Goal: Task Accomplishment & Management: Use online tool/utility

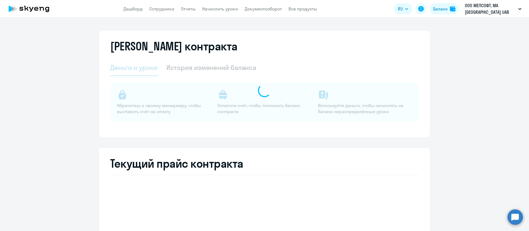
select select "english_adult_not_native_speaker"
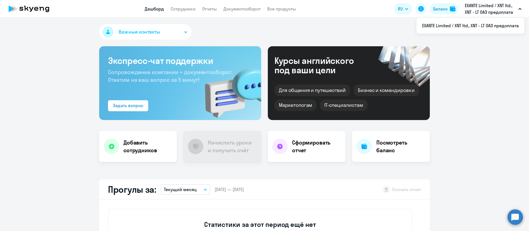
click at [510, 9] on p "‎EXANTE Limited / XNT ltd., XNT - LT ОАЭ предоплата" at bounding box center [490, 8] width 51 height 13
click at [507, 7] on p "‎EXANTE Limited / XNT ltd., XNT - LT ОАЭ предоплата" at bounding box center [490, 8] width 51 height 13
click at [453, 24] on li "‎EXANTE Limited / XNT ltd., XNT - LT ОАЭ предоплата" at bounding box center [471, 26] width 108 height 14
click at [180, 5] on app-header "Дашборд Сотрудники Отчеты Документооборот Все продукты Дашборд Сотрудники Отчет…" at bounding box center [264, 9] width 529 height 18
click at [180, 9] on link "Сотрудники" at bounding box center [183, 9] width 25 height 6
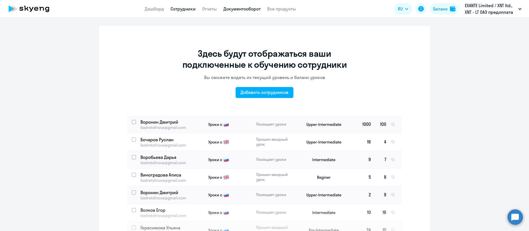
click at [246, 6] on link "Документооборот" at bounding box center [242, 9] width 37 height 6
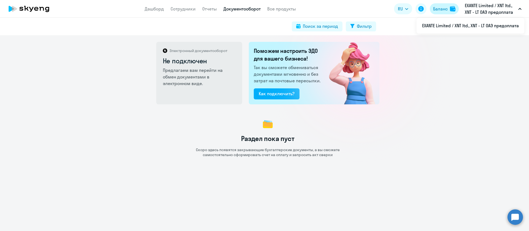
click at [434, 7] on div "Баланс" at bounding box center [440, 9] width 15 height 7
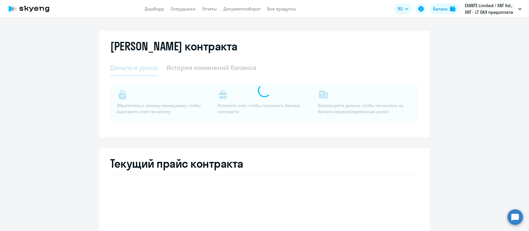
select select "english_adult_not_native_speaker"
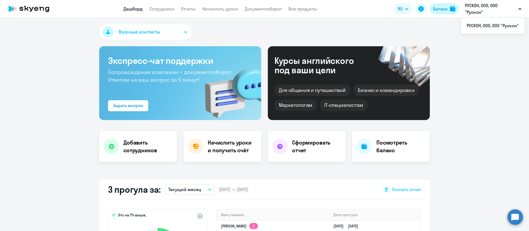
click at [441, 9] on div "Баланс" at bounding box center [440, 9] width 15 height 7
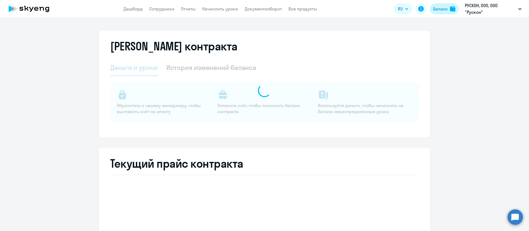
select select "english_adult_not_native_speaker"
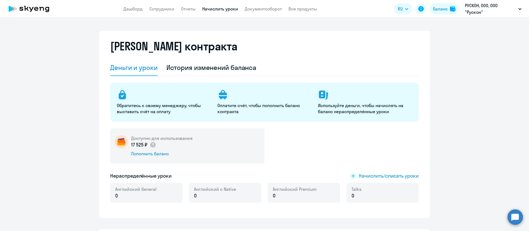
click at [212, 8] on link "Начислить уроки" at bounding box center [220, 9] width 36 height 6
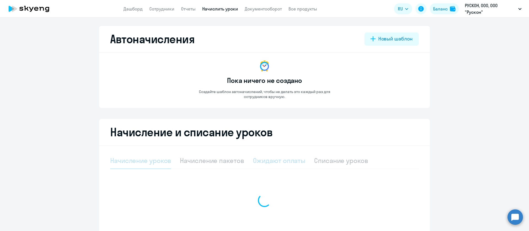
select select "10"
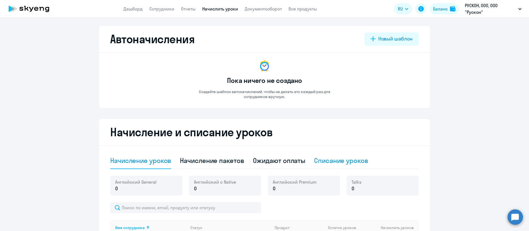
click at [346, 160] on div "Списание уроков" at bounding box center [341, 160] width 54 height 9
select select "10"
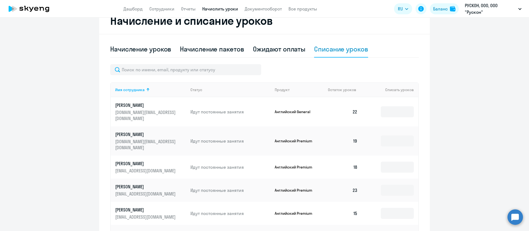
scroll to position [83, 0]
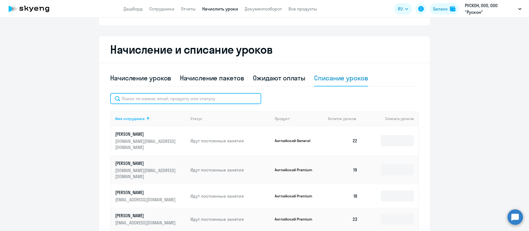
click at [191, 101] on input "text" at bounding box center [185, 98] width 151 height 11
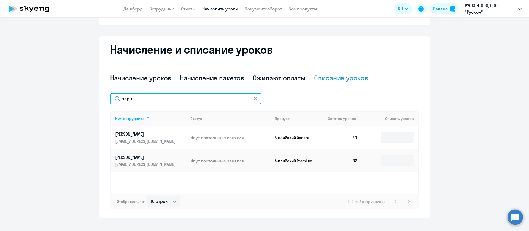
type input "черн"
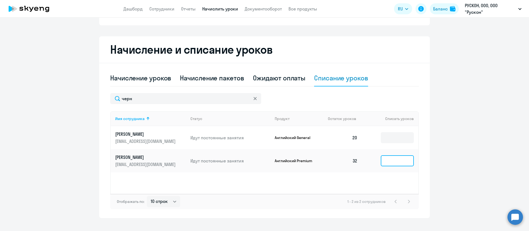
click at [401, 162] on input at bounding box center [397, 160] width 33 height 11
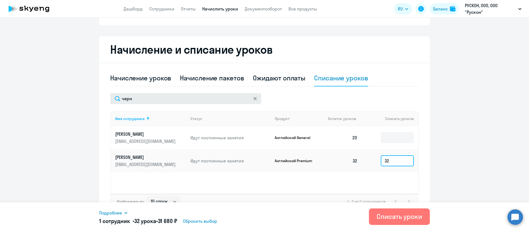
type input "32"
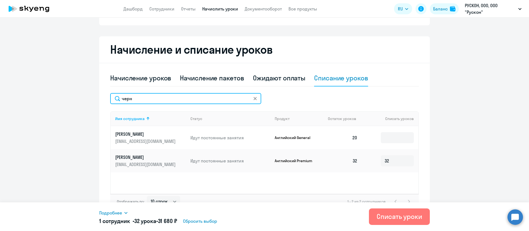
drag, startPoint x: 170, startPoint y: 103, endPoint x: 68, endPoint y: 106, distance: 101.8
click at [68, 106] on ng-component "Автоначисления Новый шаблон Пока ничего не создано Создайте шаблон автоначислен…" at bounding box center [264, 80] width 529 height 275
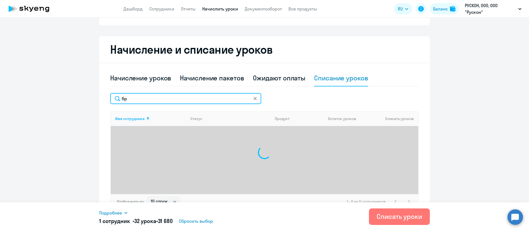
type input "б"
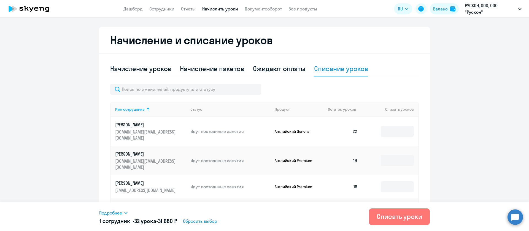
scroll to position [49, 0]
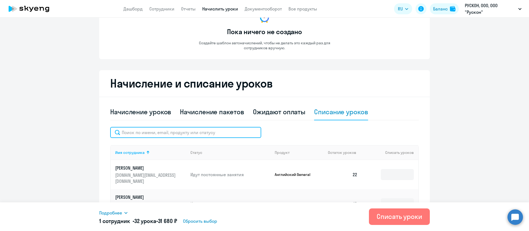
click at [171, 134] on input "text" at bounding box center [185, 132] width 151 height 11
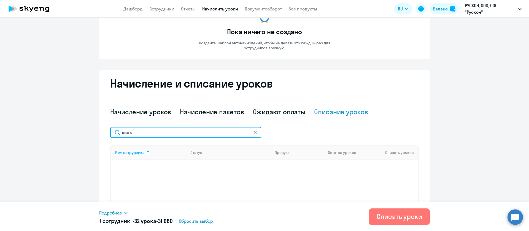
type input "светл"
drag, startPoint x: 158, startPoint y: 131, endPoint x: 63, endPoint y: 130, distance: 95.7
click at [63, 130] on ng-component "Автоначисления Новый шаблон Пока ничего не создано Создайте шаблон автоначислен…" at bounding box center [264, 114] width 529 height 275
type input "b"
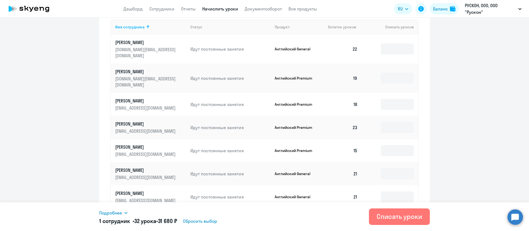
scroll to position [256, 0]
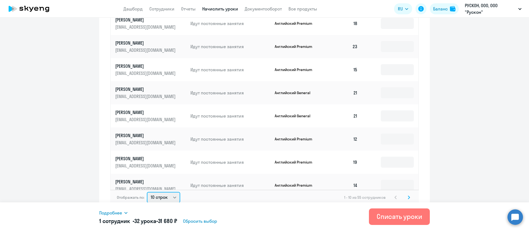
click at [161, 192] on select "10 строк 30 строк 50 строк" at bounding box center [163, 197] width 33 height 11
select select "50"
click at [147, 192] on select "10 строк 30 строк 50 строк" at bounding box center [163, 197] width 33 height 11
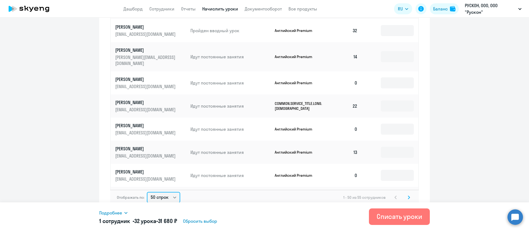
scroll to position [579, 0]
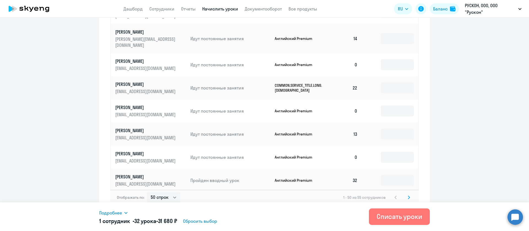
drag, startPoint x: 387, startPoint y: 218, endPoint x: 175, endPoint y: 214, distance: 212.0
click at [175, 214] on div "Подробнее Имя сотрудника Продукт Списать уроков Цена за 1 урок Сумма [PERSON_NA…" at bounding box center [264, 217] width 331 height 29
click at [120, 214] on span "Подробнее" at bounding box center [110, 213] width 23 height 7
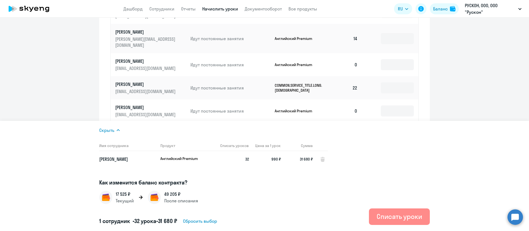
click at [386, 218] on div "Списать уроки" at bounding box center [399, 216] width 45 height 9
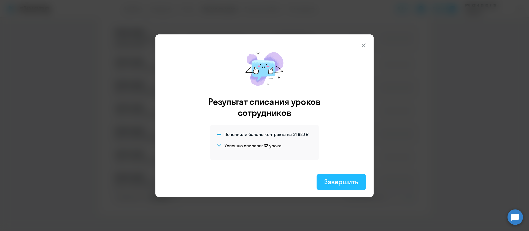
click at [342, 183] on div "Завершить" at bounding box center [341, 182] width 34 height 9
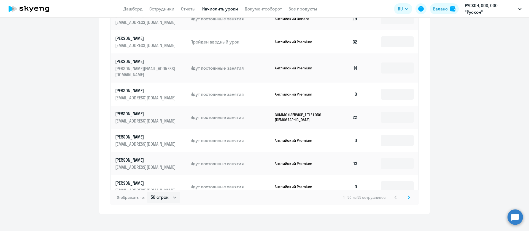
scroll to position [537, 0]
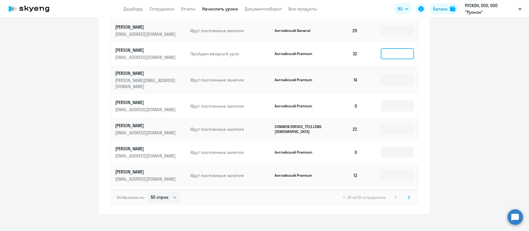
click at [381, 48] on input at bounding box center [397, 53] width 33 height 11
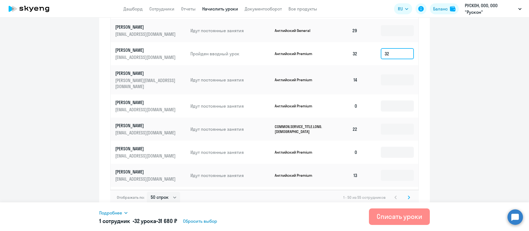
type input "32"
click at [414, 214] on div "Списать уроки" at bounding box center [399, 216] width 45 height 9
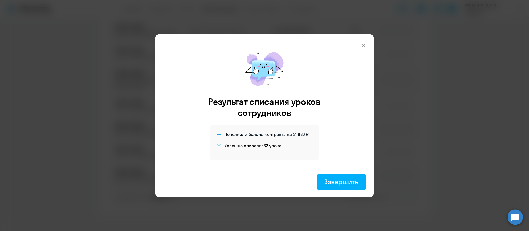
click at [365, 44] on icon at bounding box center [364, 45] width 4 height 4
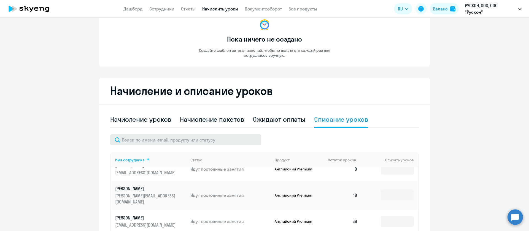
scroll to position [579, 0]
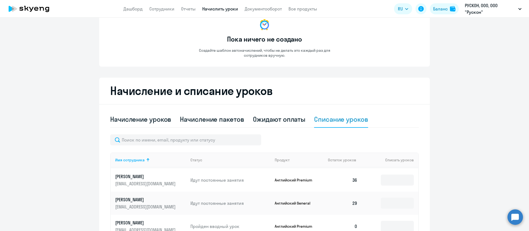
click at [160, 12] on app-menu-item-link "Сотрудники" at bounding box center [161, 9] width 25 height 7
click at [162, 4] on app-header "Дашборд Сотрудники Отчеты Начислить уроки Документооборот Все продукты Дашборд …" at bounding box center [264, 9] width 529 height 18
click at [164, 7] on link "Сотрудники" at bounding box center [161, 9] width 25 height 6
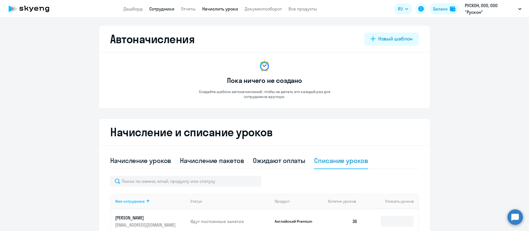
select select "30"
